Goal: Transaction & Acquisition: Download file/media

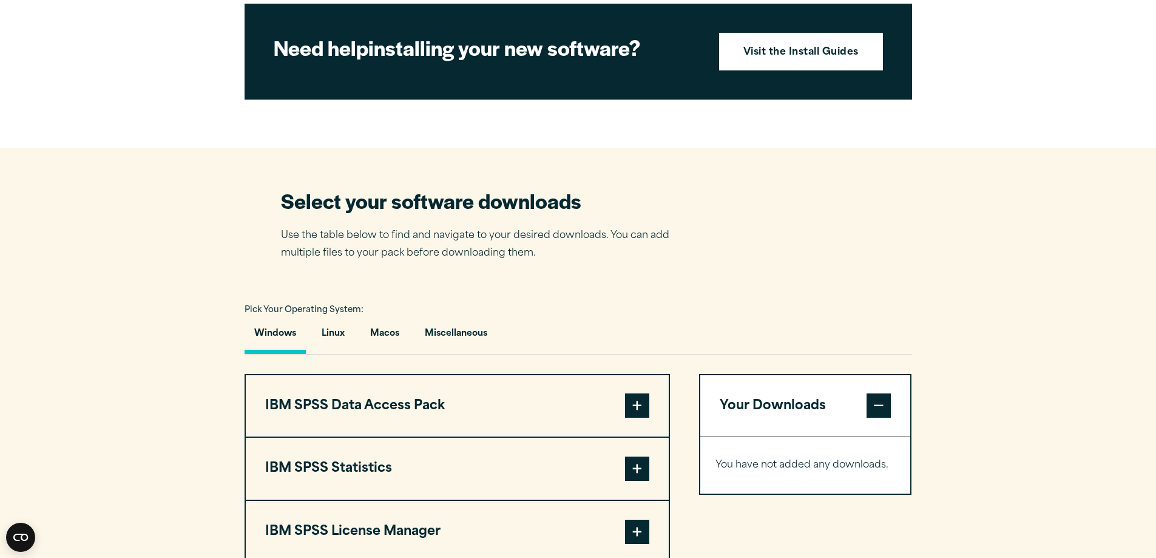
scroll to position [728, 0]
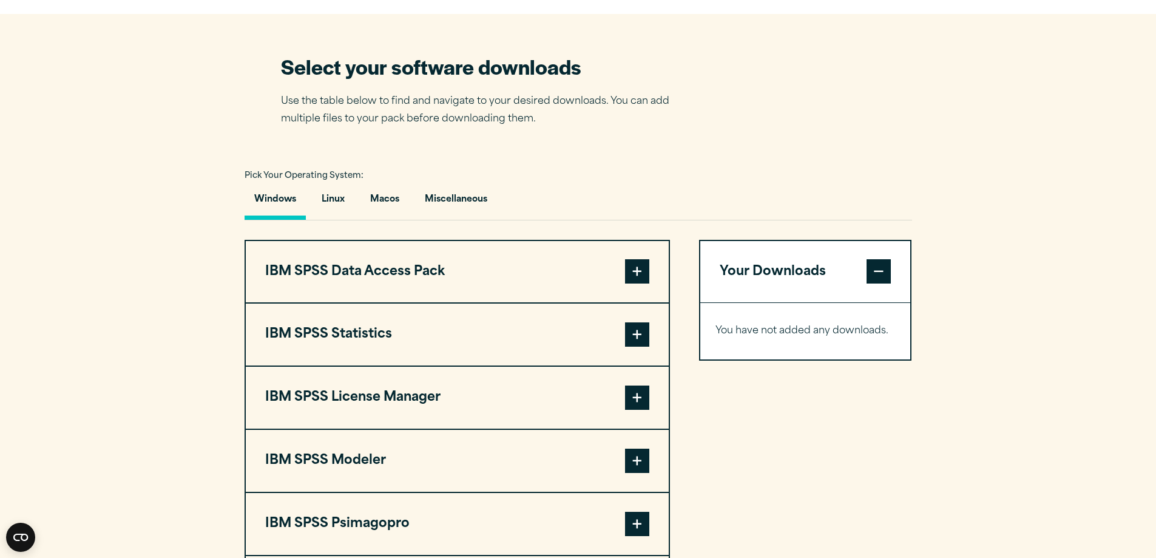
click at [641, 410] on span at bounding box center [637, 397] width 24 height 24
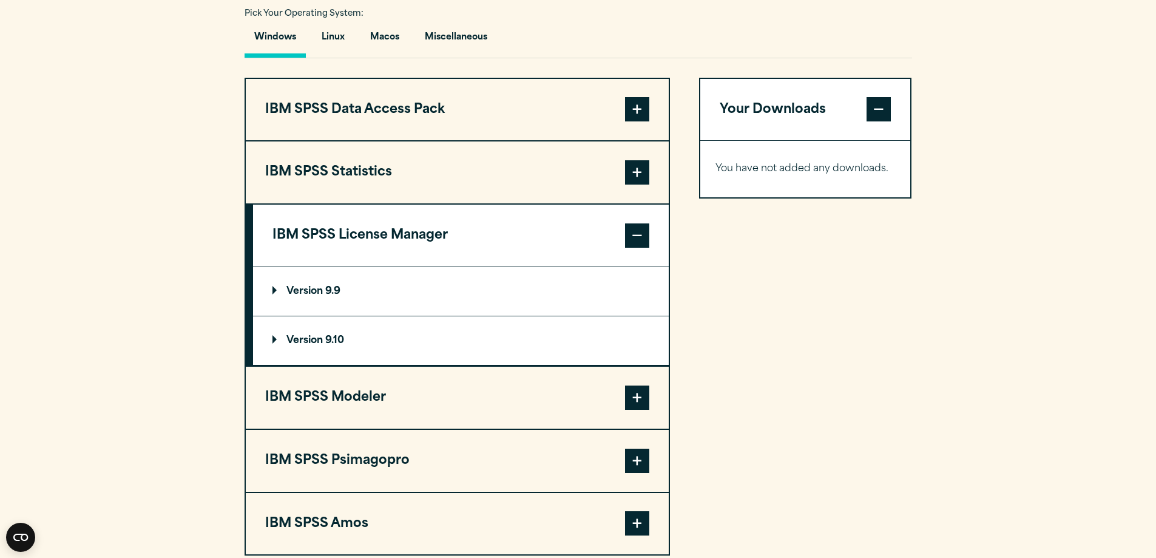
scroll to position [910, 0]
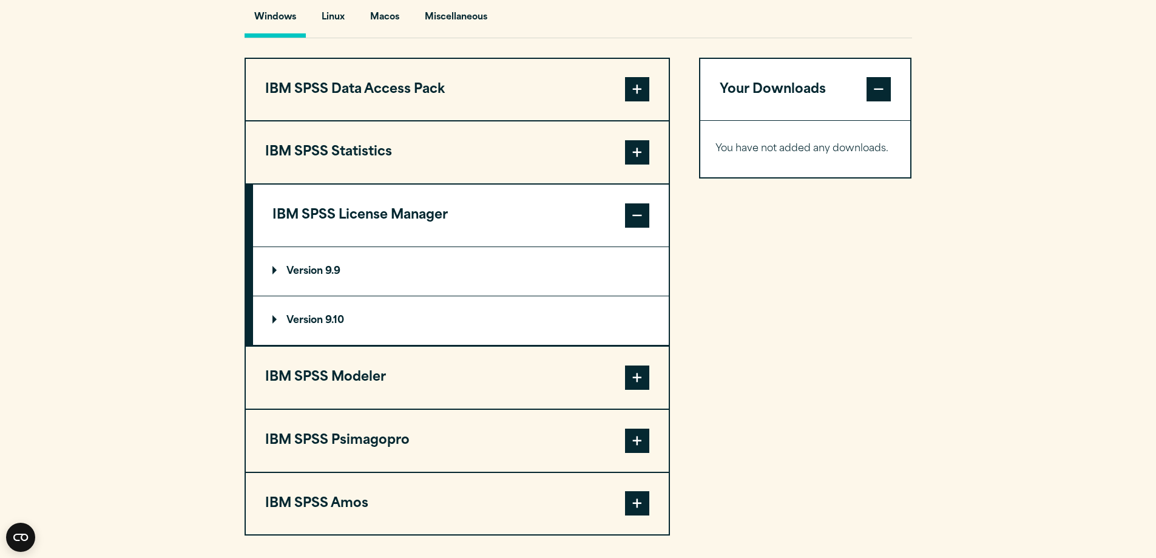
click at [282, 289] on summary "Version 9.9" at bounding box center [461, 271] width 416 height 49
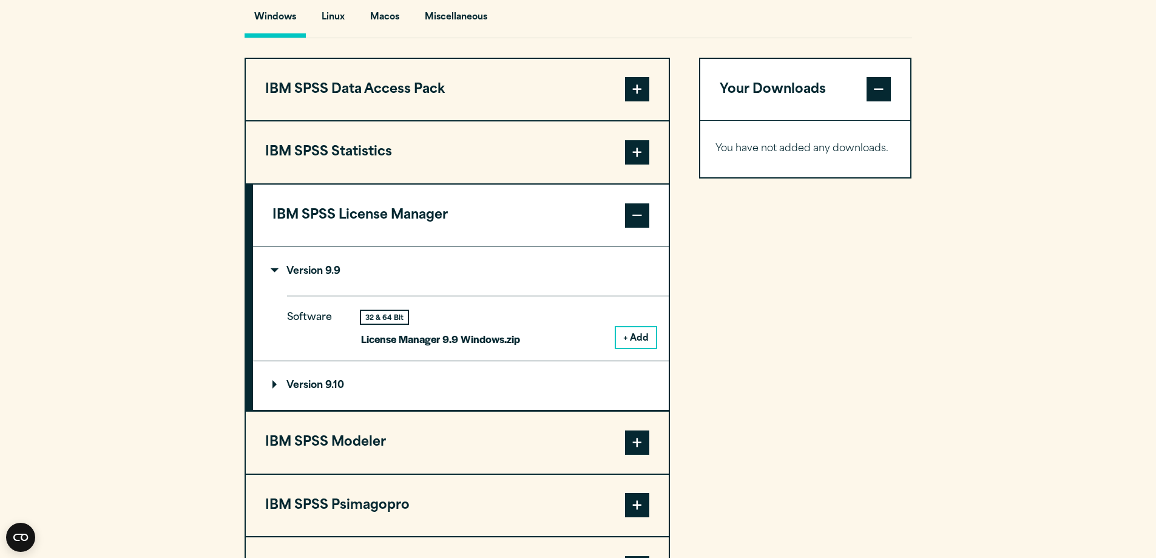
click at [345, 410] on summary "Version 9.10" at bounding box center [461, 385] width 416 height 49
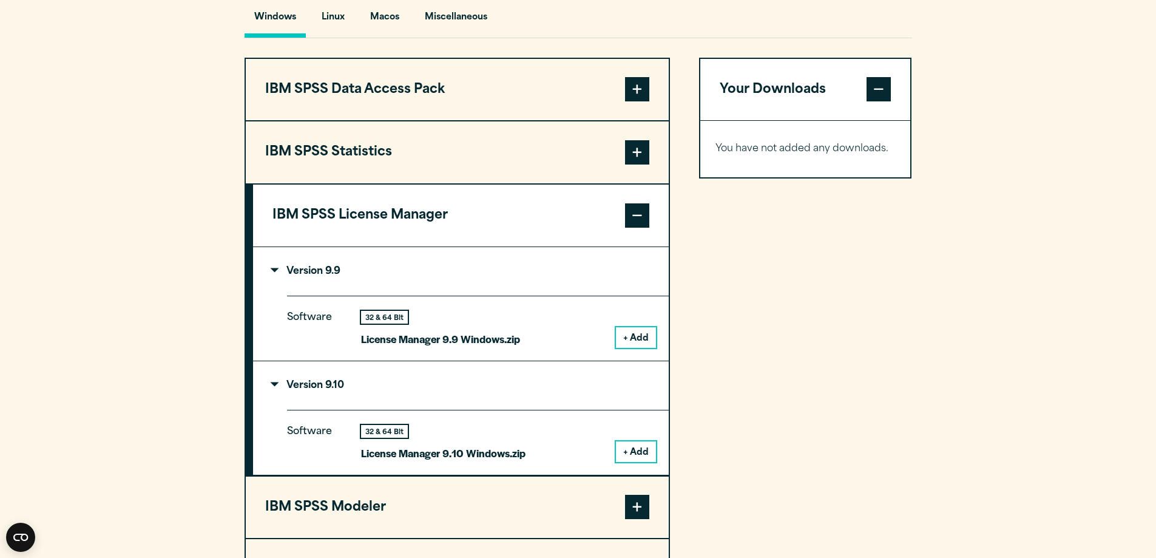
click at [602, 179] on button "IBM SPSS Statistics" at bounding box center [457, 152] width 423 height 62
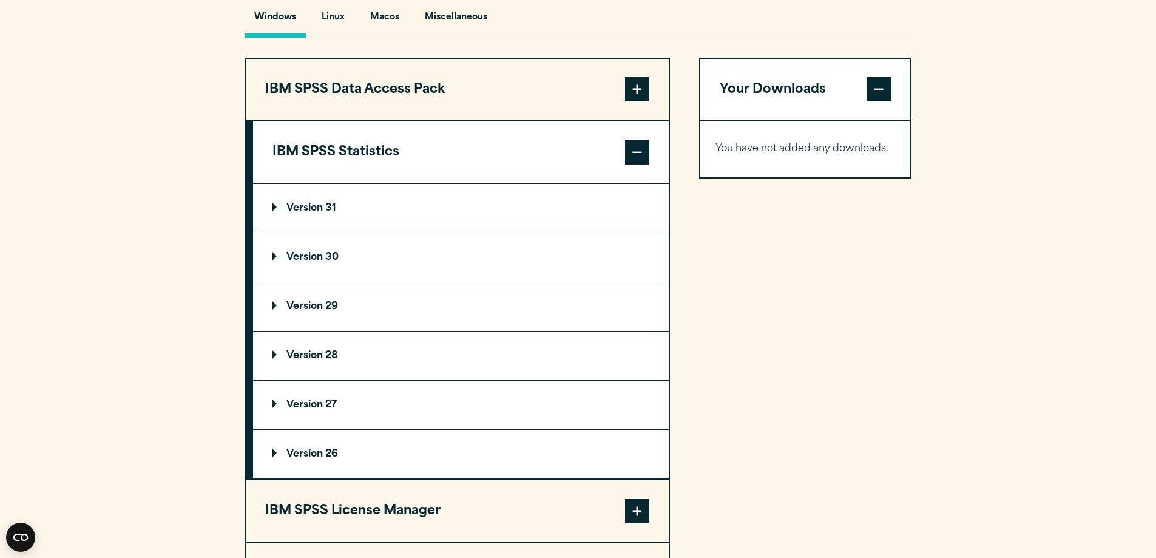
click at [314, 380] on summary "Version 28" at bounding box center [461, 355] width 416 height 49
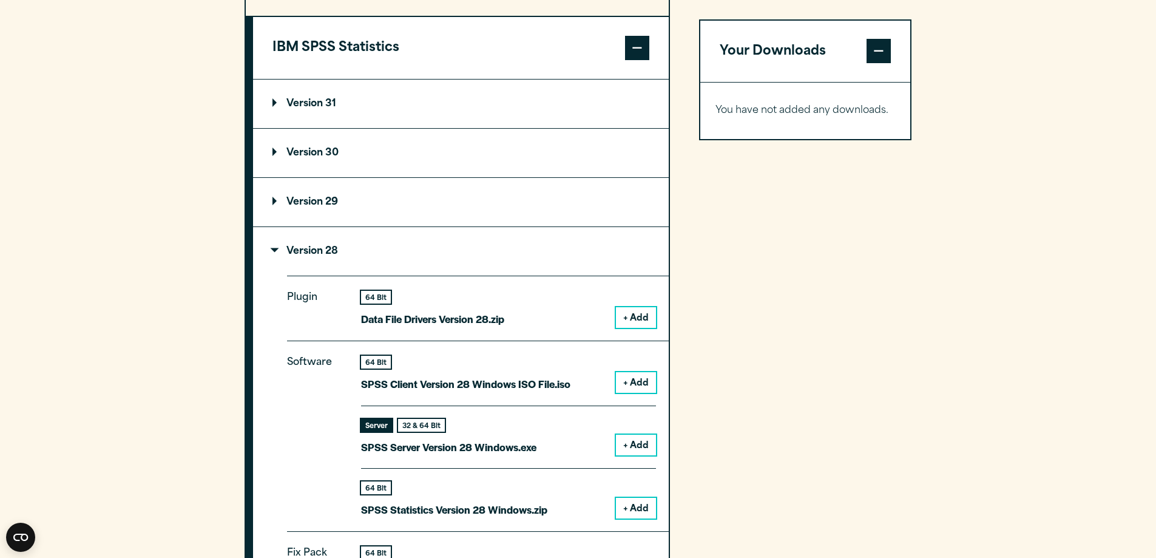
scroll to position [1031, 0]
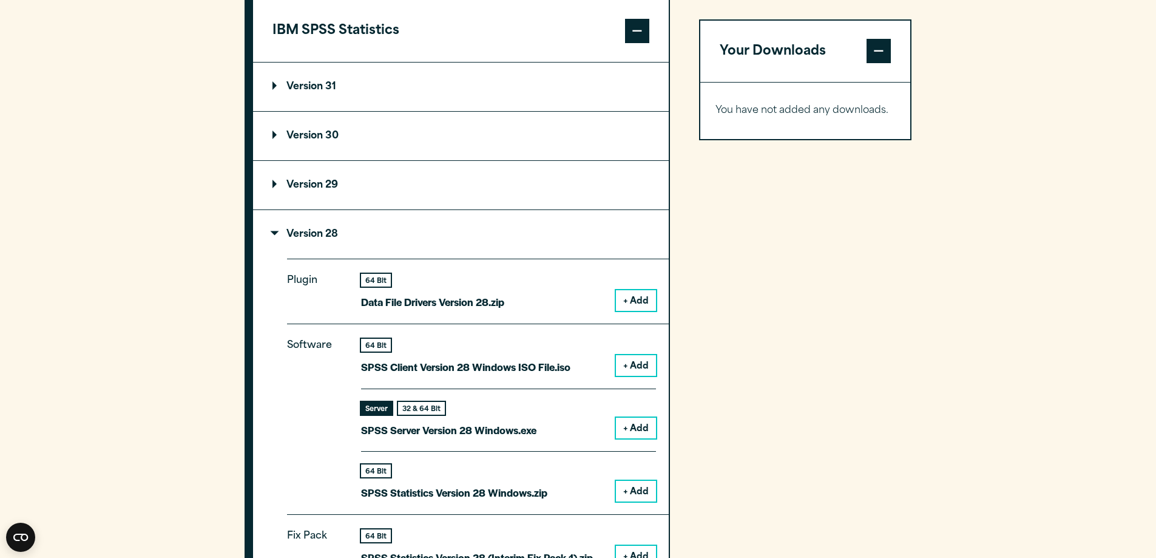
click at [330, 248] on summary "Version 28" at bounding box center [461, 234] width 416 height 49
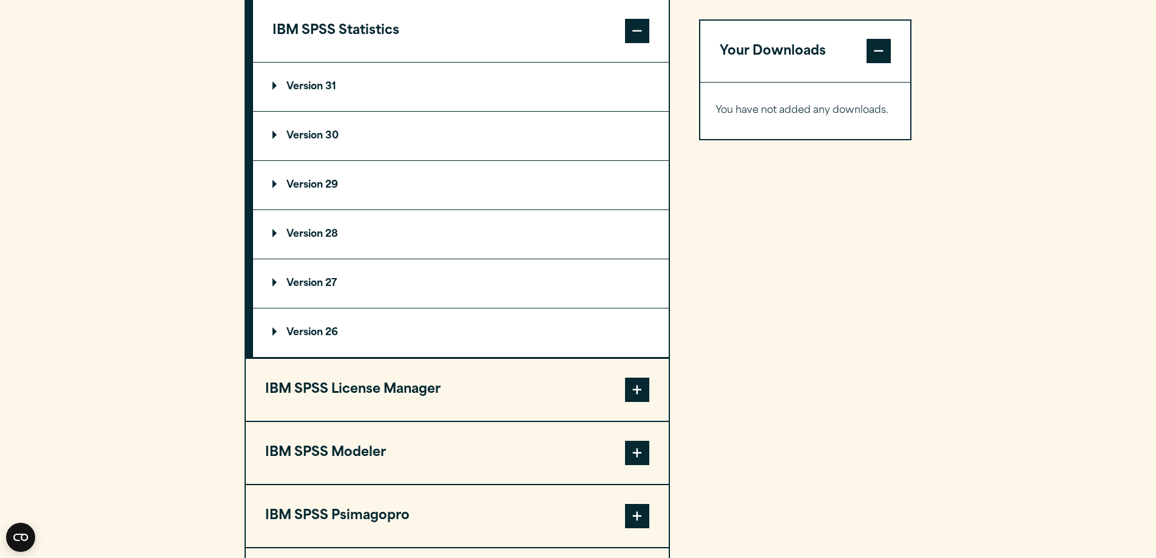
click at [315, 209] on summary "Version 29" at bounding box center [461, 185] width 416 height 49
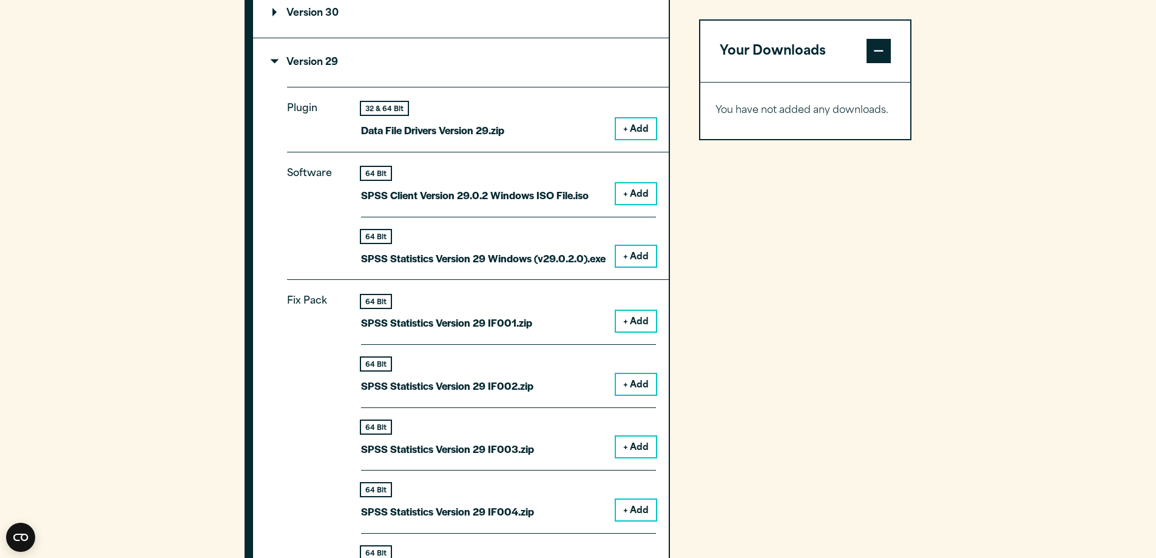
scroll to position [1153, 0]
click at [626, 268] on button "+ Add" at bounding box center [636, 257] width 40 height 21
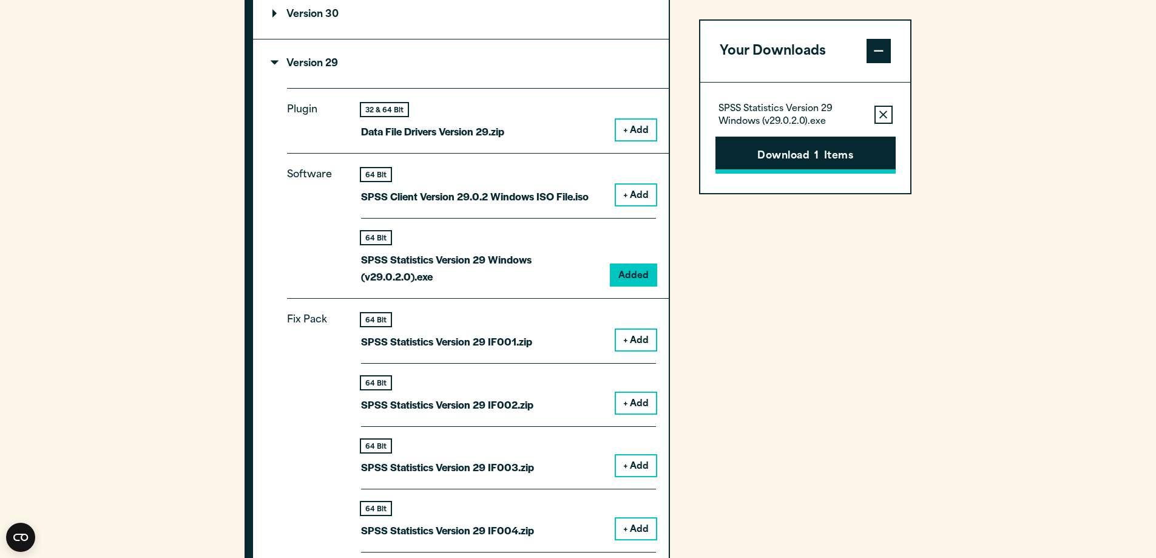
click at [812, 170] on button "Download 1 Items" at bounding box center [805, 156] width 180 height 38
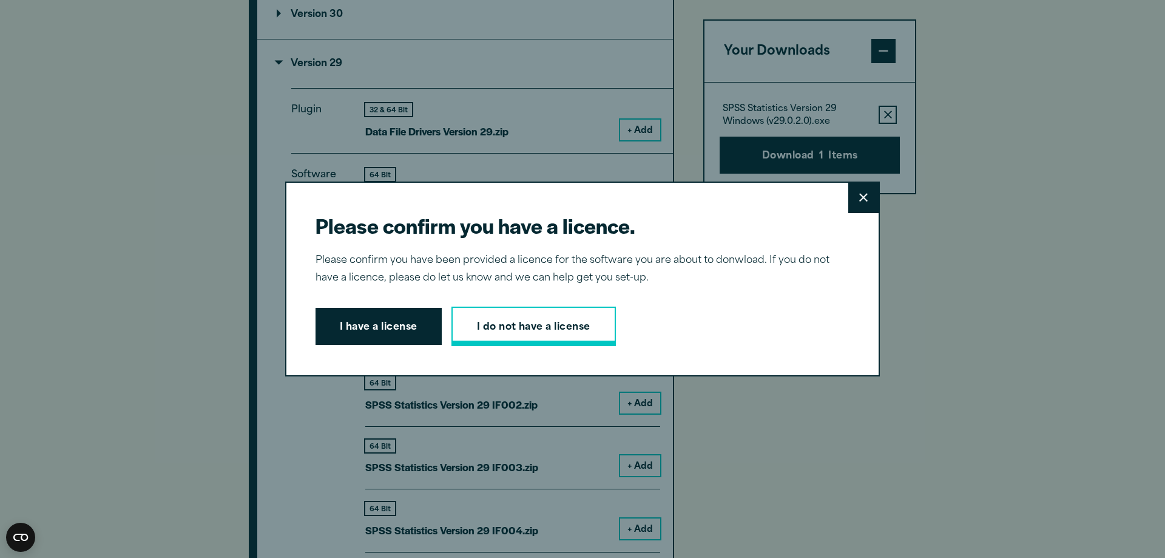
click at [484, 330] on link "I do not have a license" at bounding box center [533, 326] width 164 height 40
click at [849, 202] on button "Close" at bounding box center [863, 198] width 30 height 30
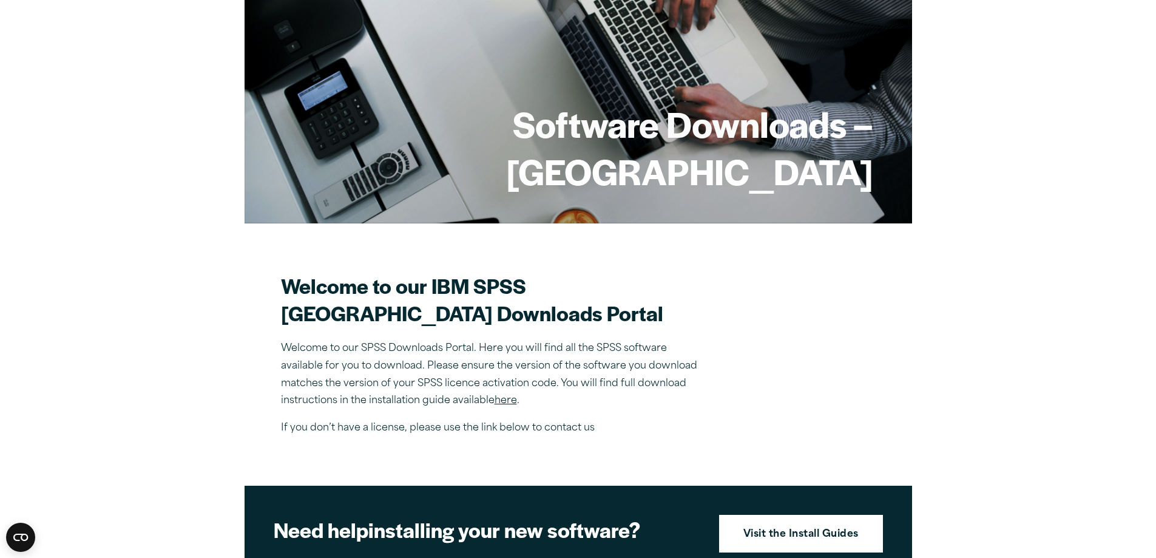
scroll to position [0, 0]
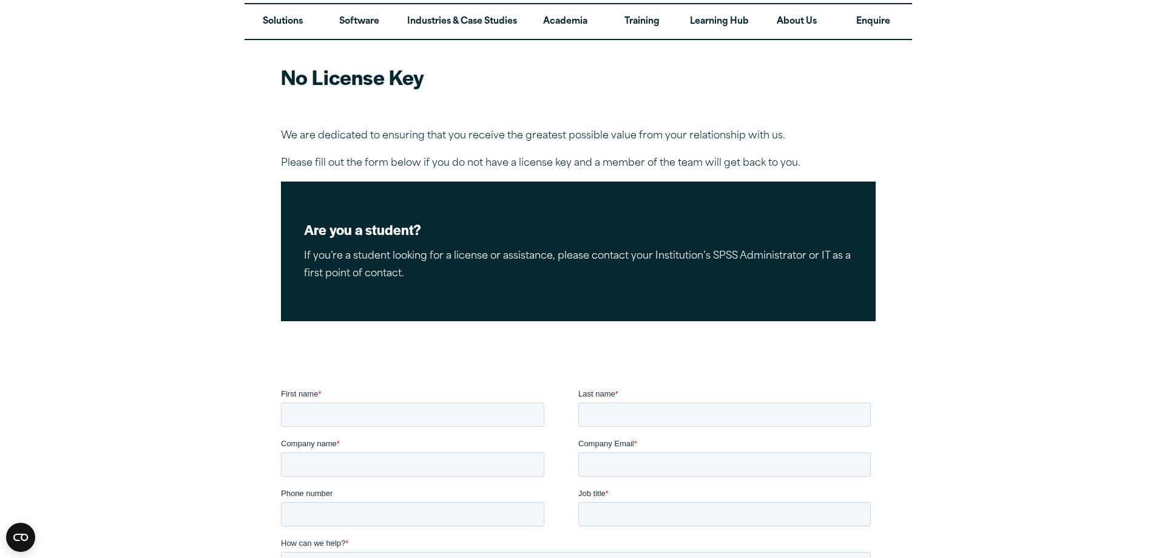
scroll to position [121, 0]
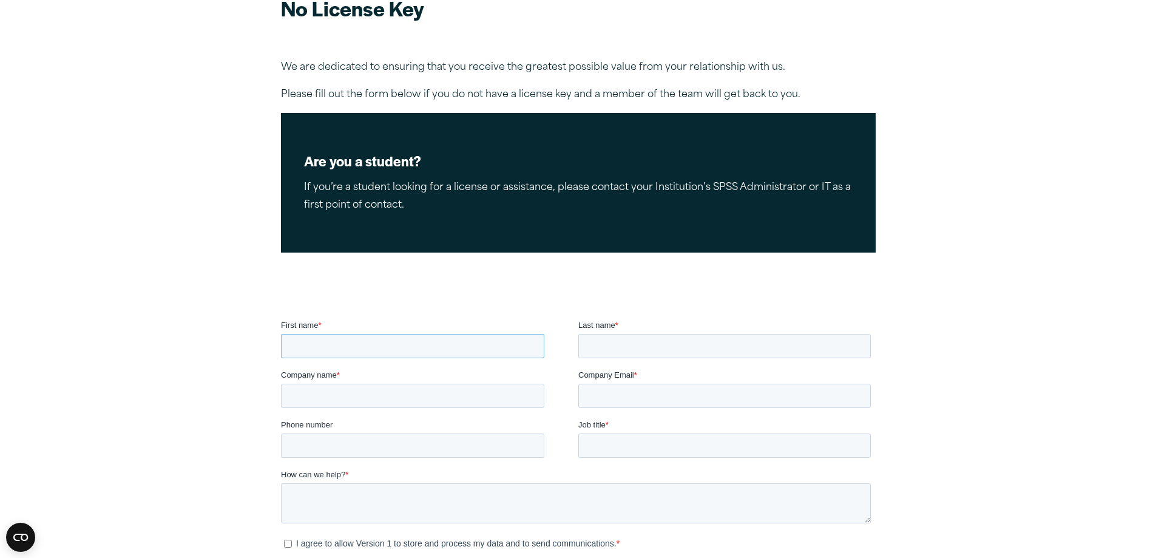
click at [513, 348] on input "First name *" at bounding box center [411, 346] width 263 height 24
type input "***"
type input "*******"
type input "**********"
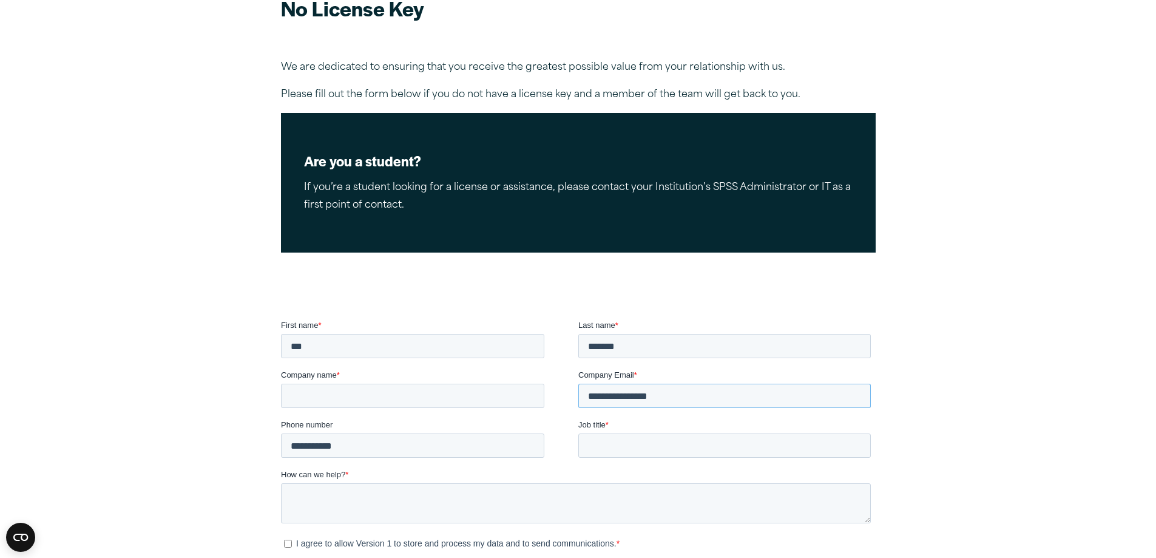
drag, startPoint x: 681, startPoint y: 393, endPoint x: 562, endPoint y: 392, distance: 118.9
click at [562, 392] on fieldset "**********" at bounding box center [577, 394] width 595 height 50
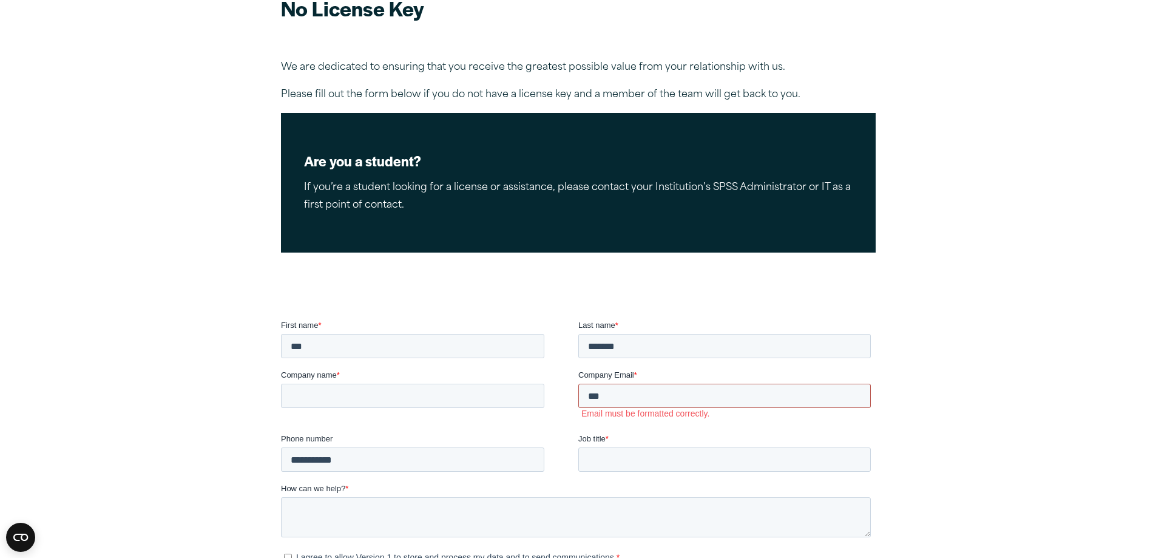
type input "**********"
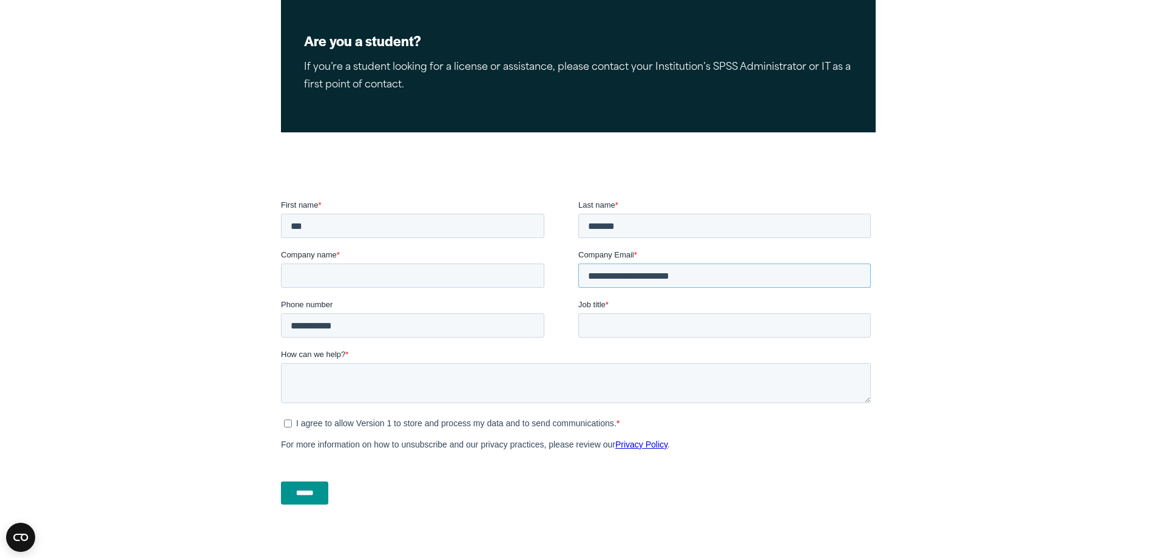
scroll to position [243, 0]
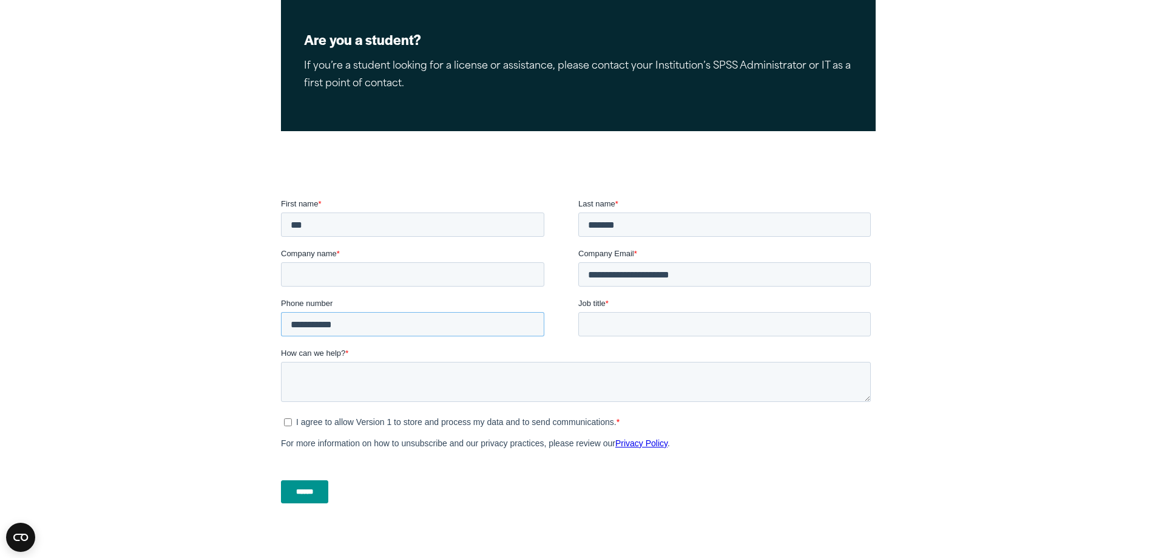
drag, startPoint x: 436, startPoint y: 323, endPoint x: 544, endPoint y: 519, distance: 224.3
click at [280, 320] on html "**********" at bounding box center [577, 368] width 595 height 340
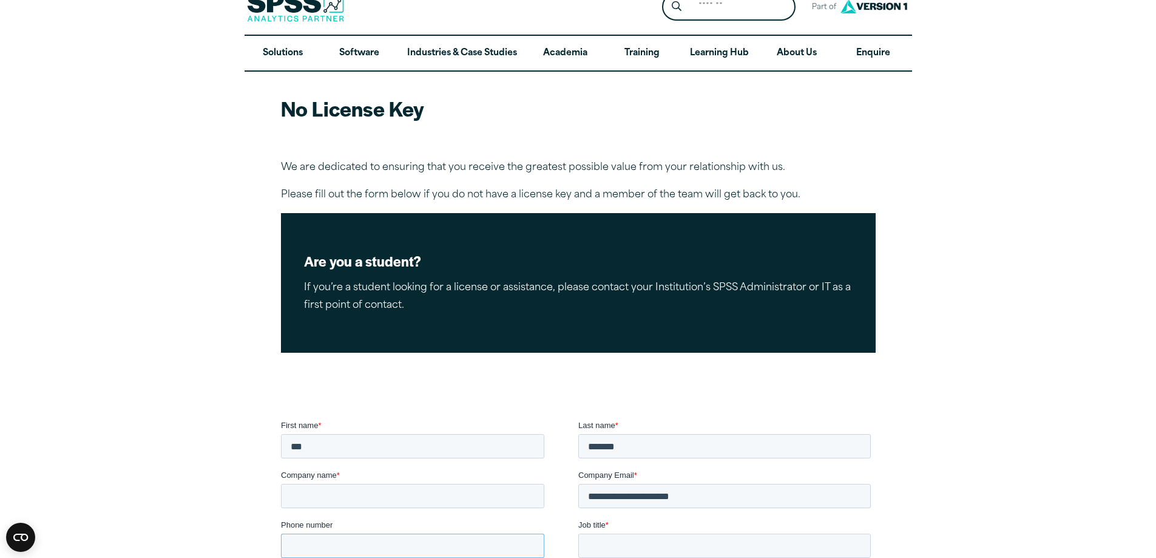
scroll to position [0, 0]
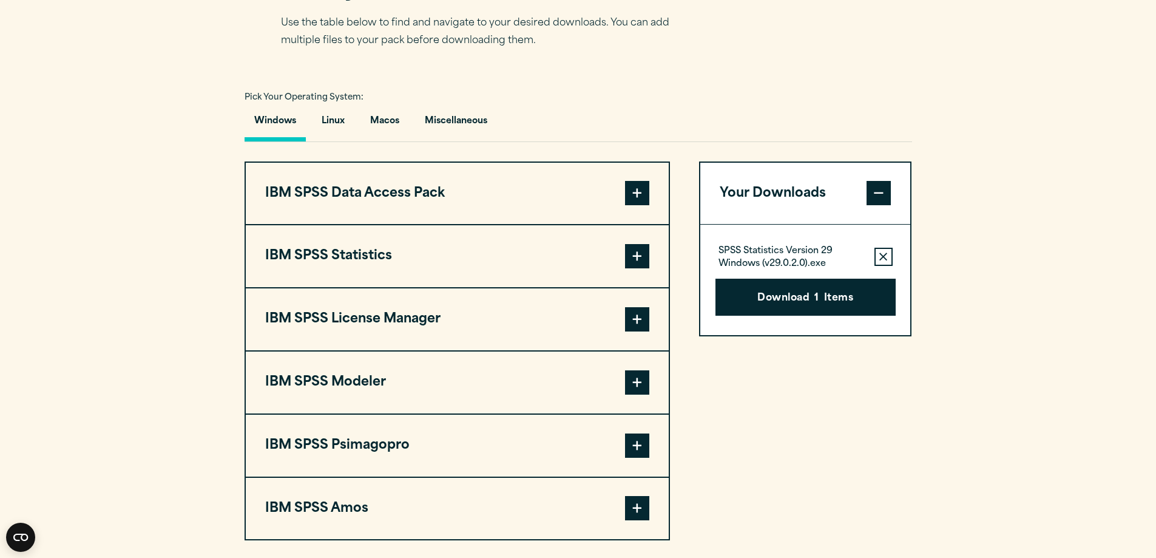
scroll to position [910, 0]
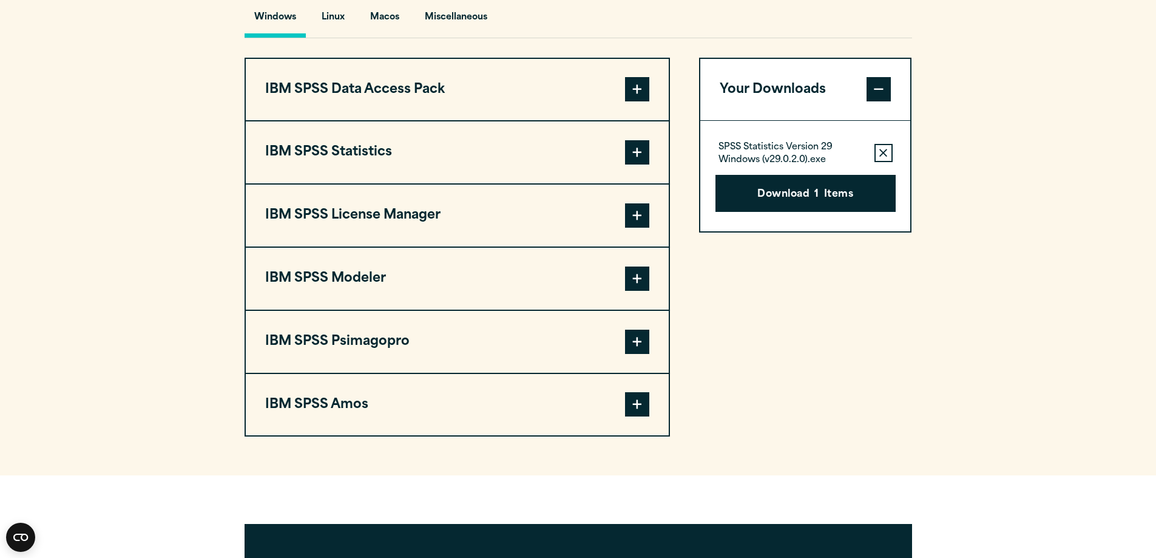
click at [615, 232] on button "IBM SPSS License Manager" at bounding box center [457, 215] width 423 height 62
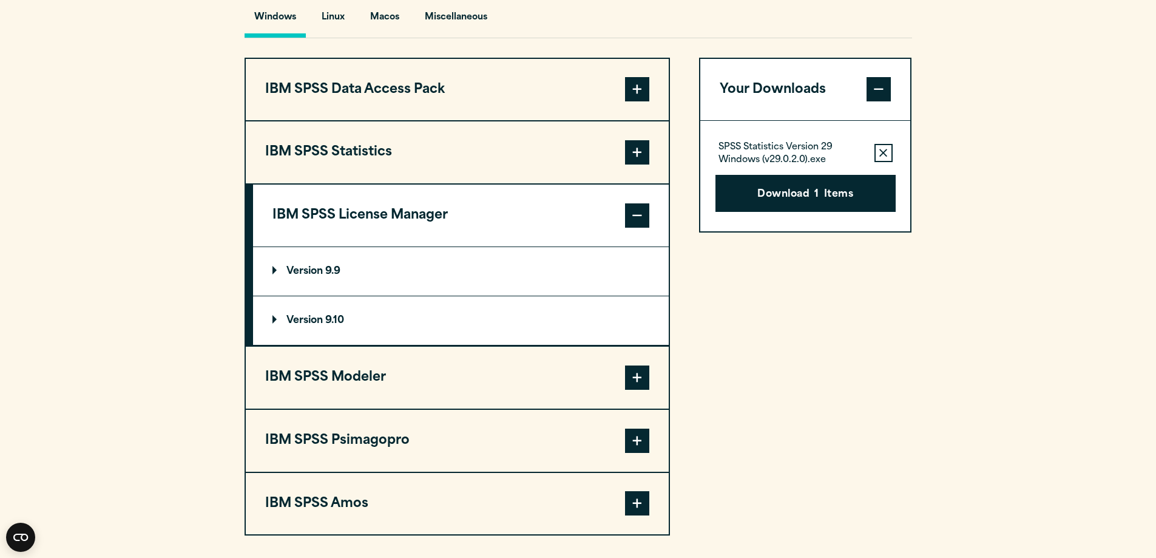
click at [609, 237] on button "IBM SPSS License Manager" at bounding box center [461, 215] width 416 height 62
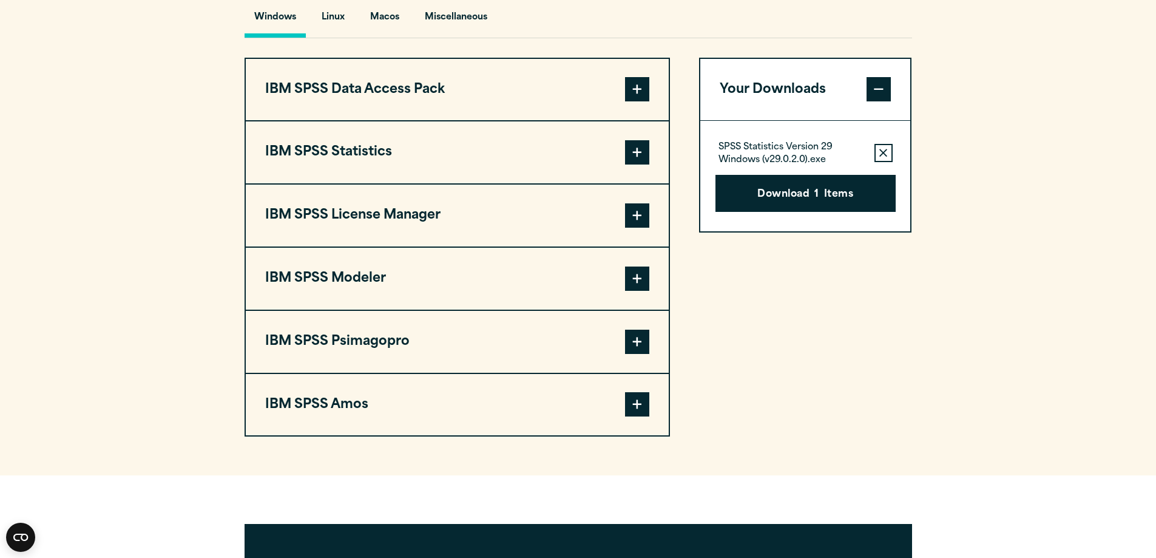
click at [586, 183] on button "IBM SPSS Statistics" at bounding box center [457, 152] width 423 height 62
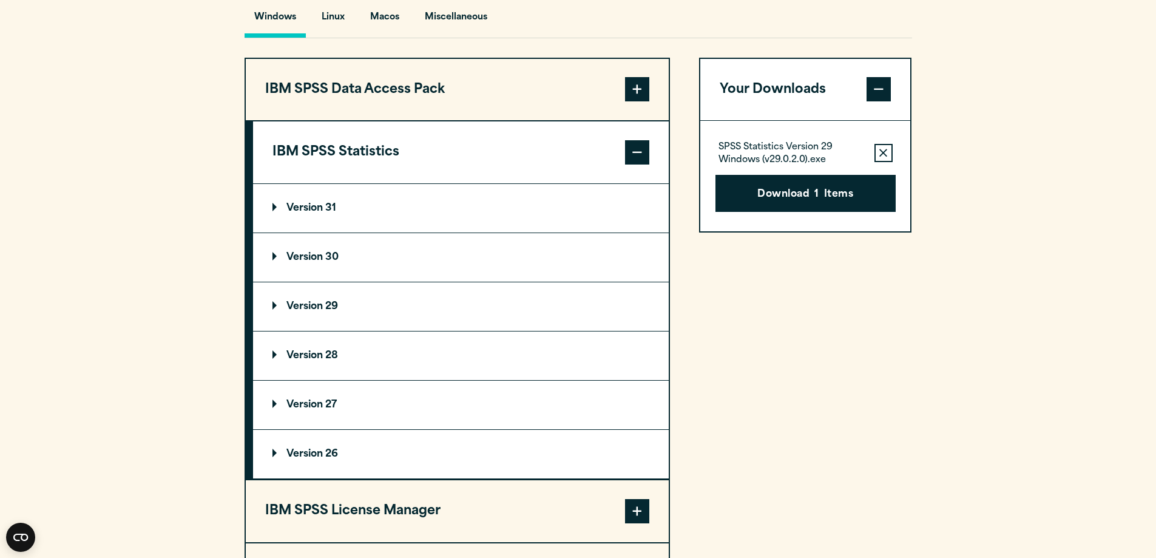
click at [295, 360] on p "Version 28" at bounding box center [305, 356] width 66 height 10
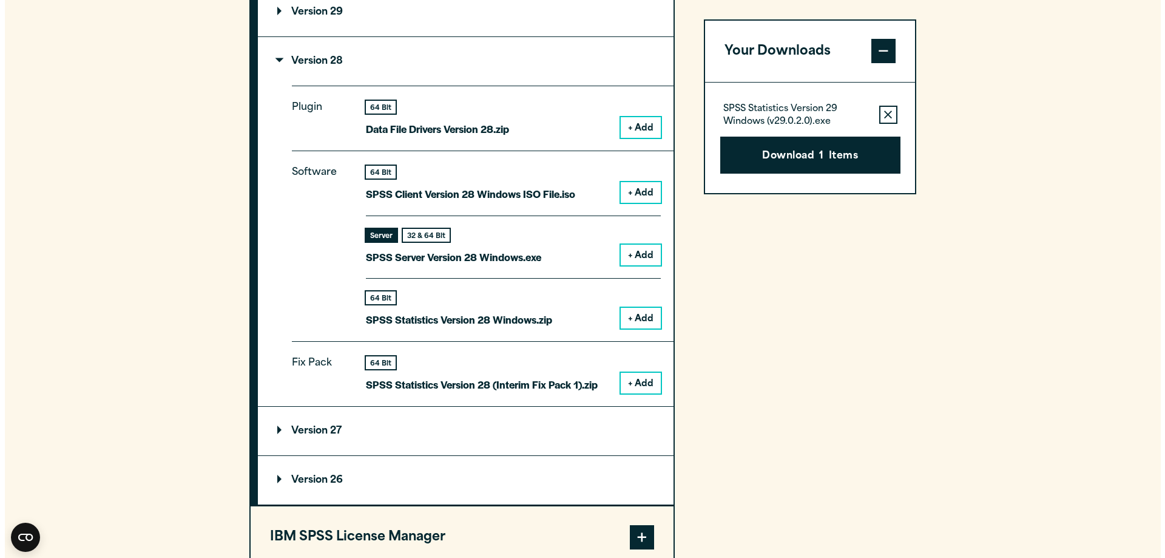
scroll to position [1213, 0]
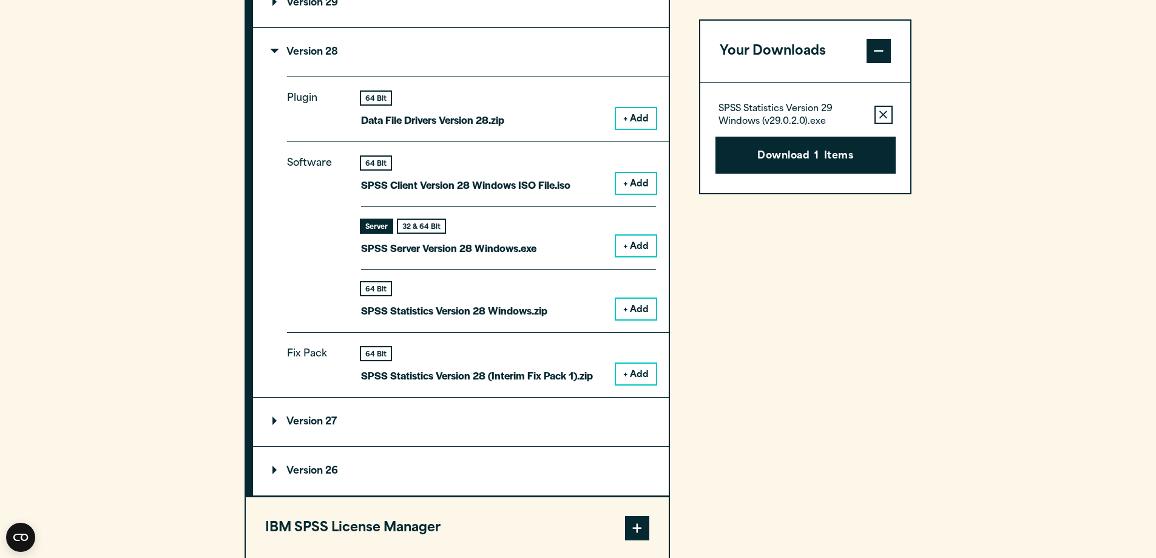
click at [639, 319] on button "+ Add" at bounding box center [636, 309] width 40 height 21
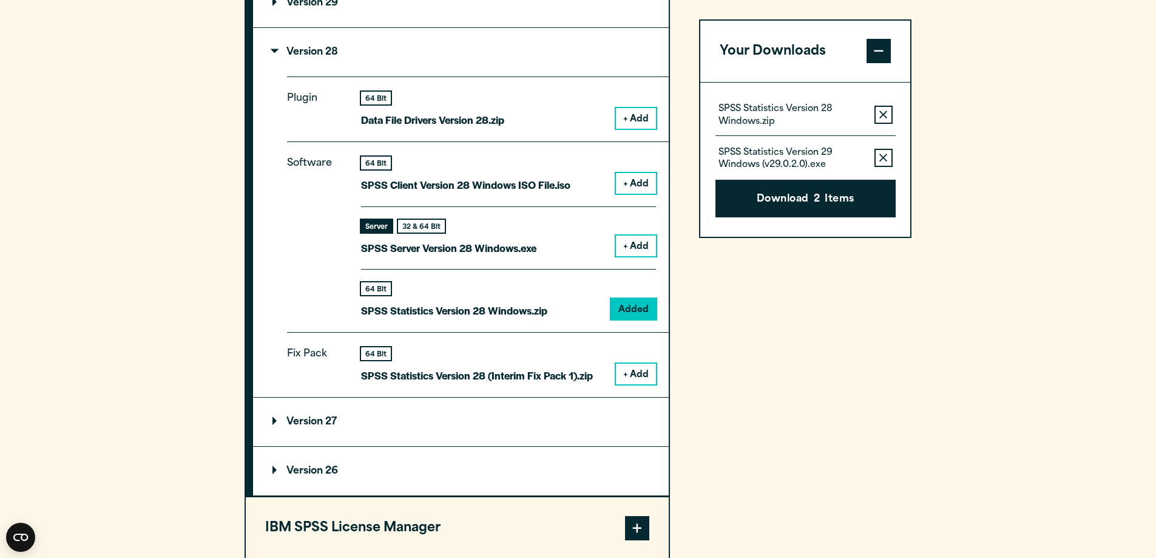
click at [882, 157] on icon "button" at bounding box center [883, 158] width 8 height 8
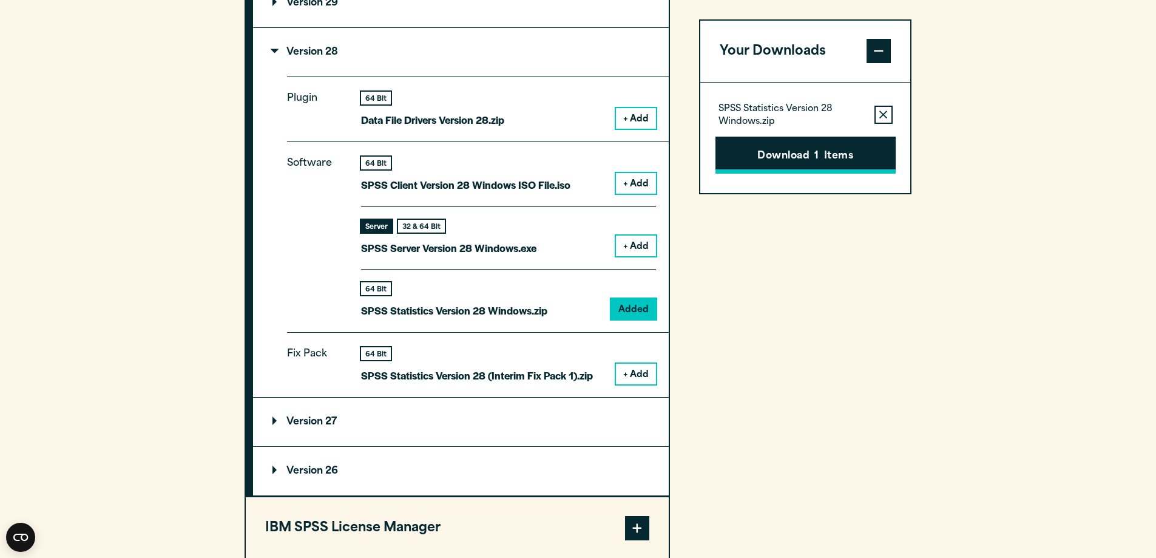
click at [849, 157] on button "Download 1 Items" at bounding box center [805, 156] width 180 height 38
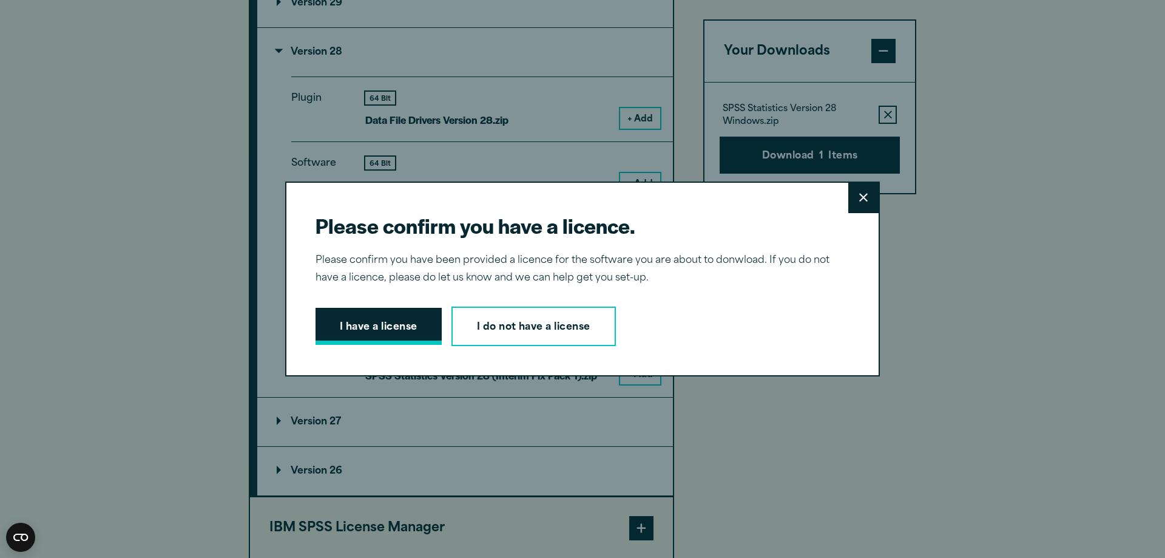
click at [401, 331] on button "I have a license" at bounding box center [378, 327] width 126 height 38
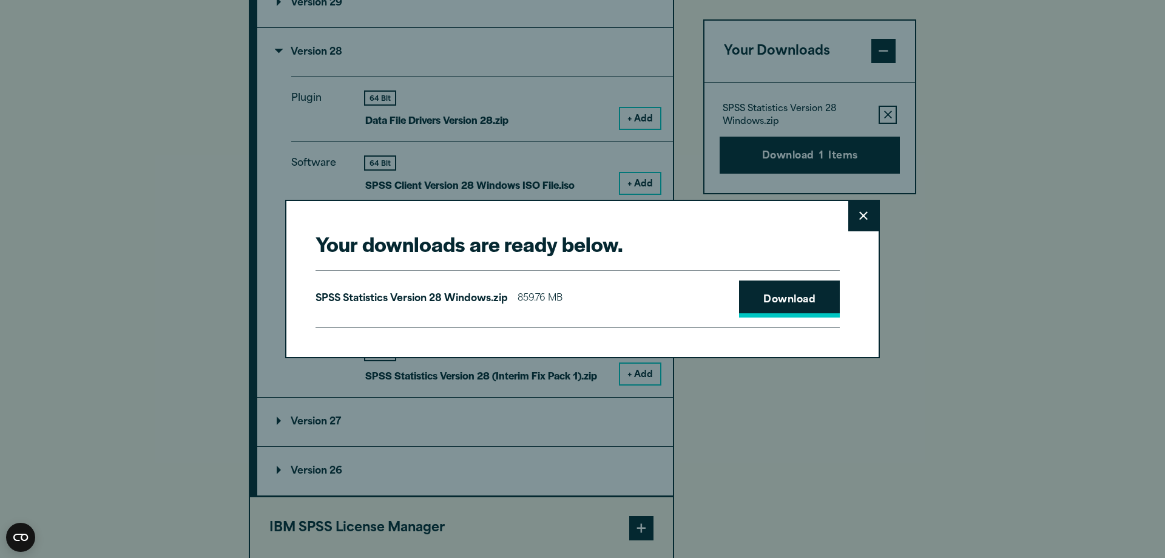
click at [775, 313] on link "Download" at bounding box center [789, 299] width 101 height 38
